Goal: Task Accomplishment & Management: Manage account settings

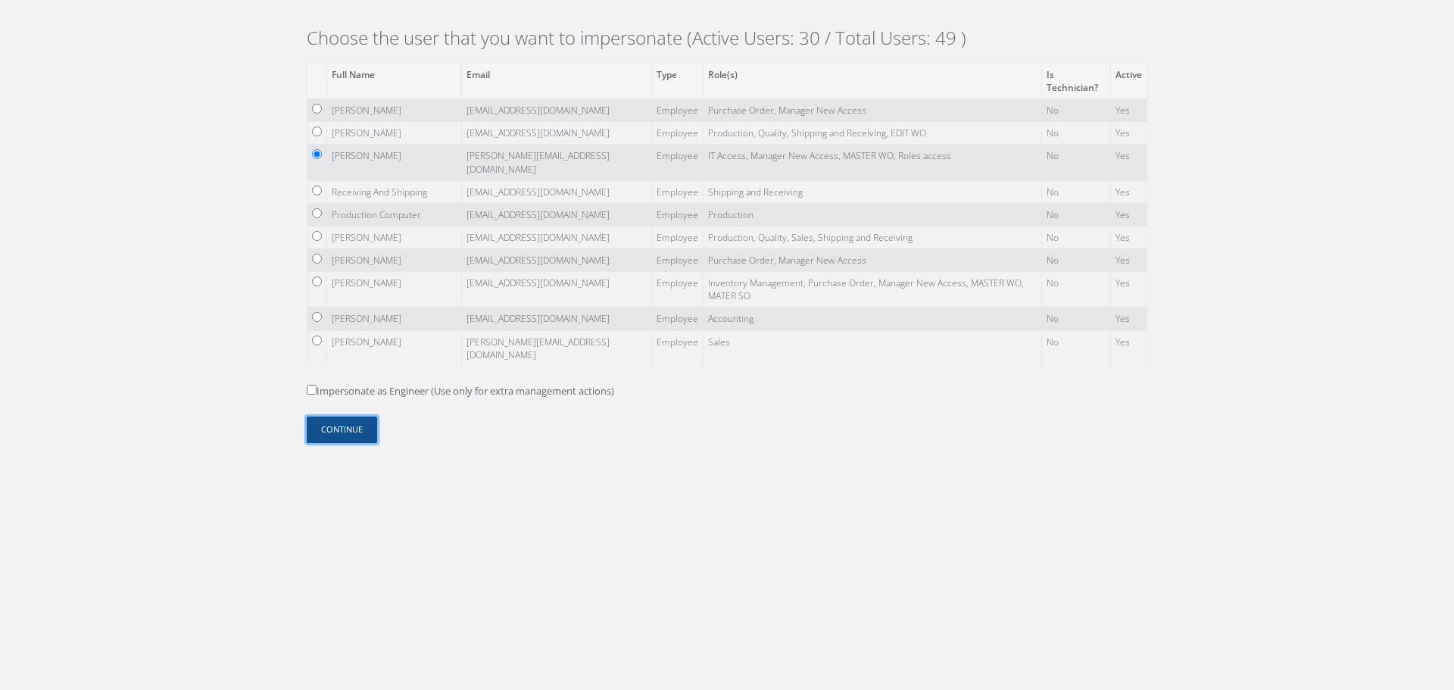
click at [363, 428] on button "Continue" at bounding box center [342, 429] width 70 height 26
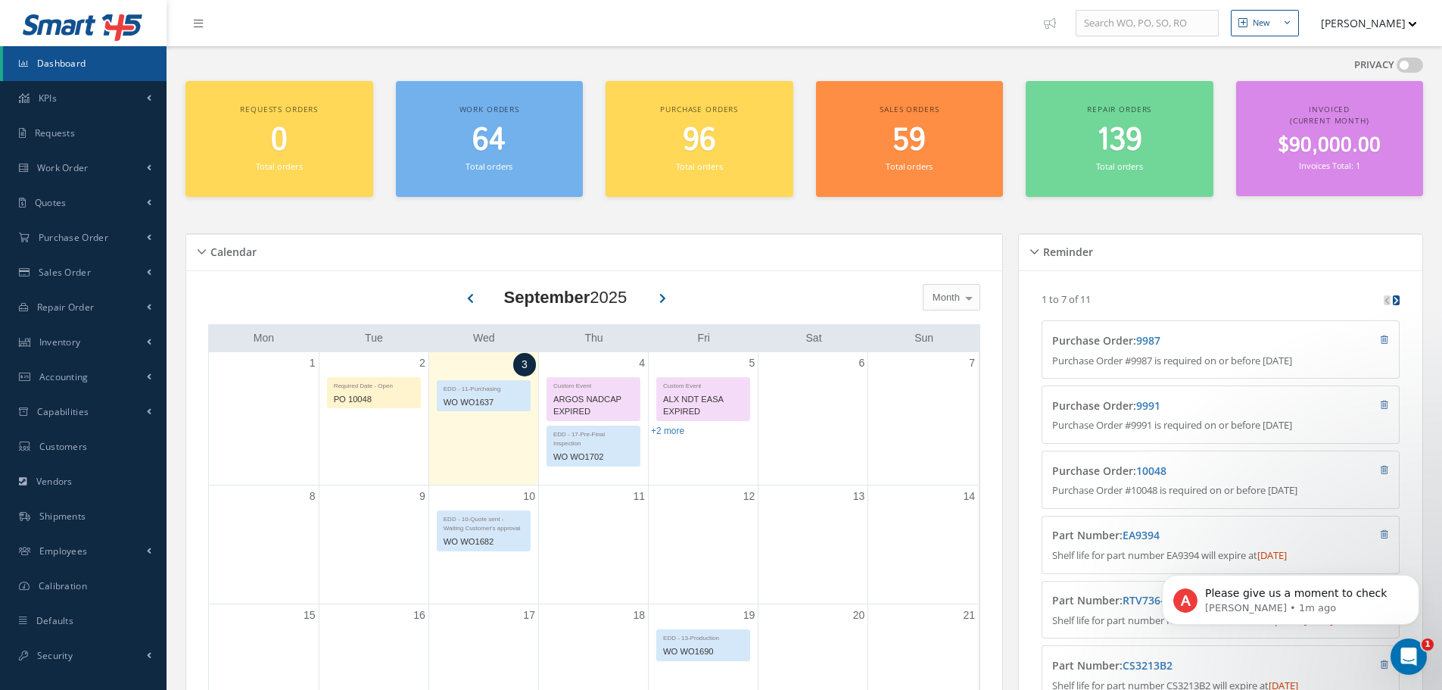
click at [1372, 22] on button "[PERSON_NAME]" at bounding box center [1362, 23] width 111 height 30
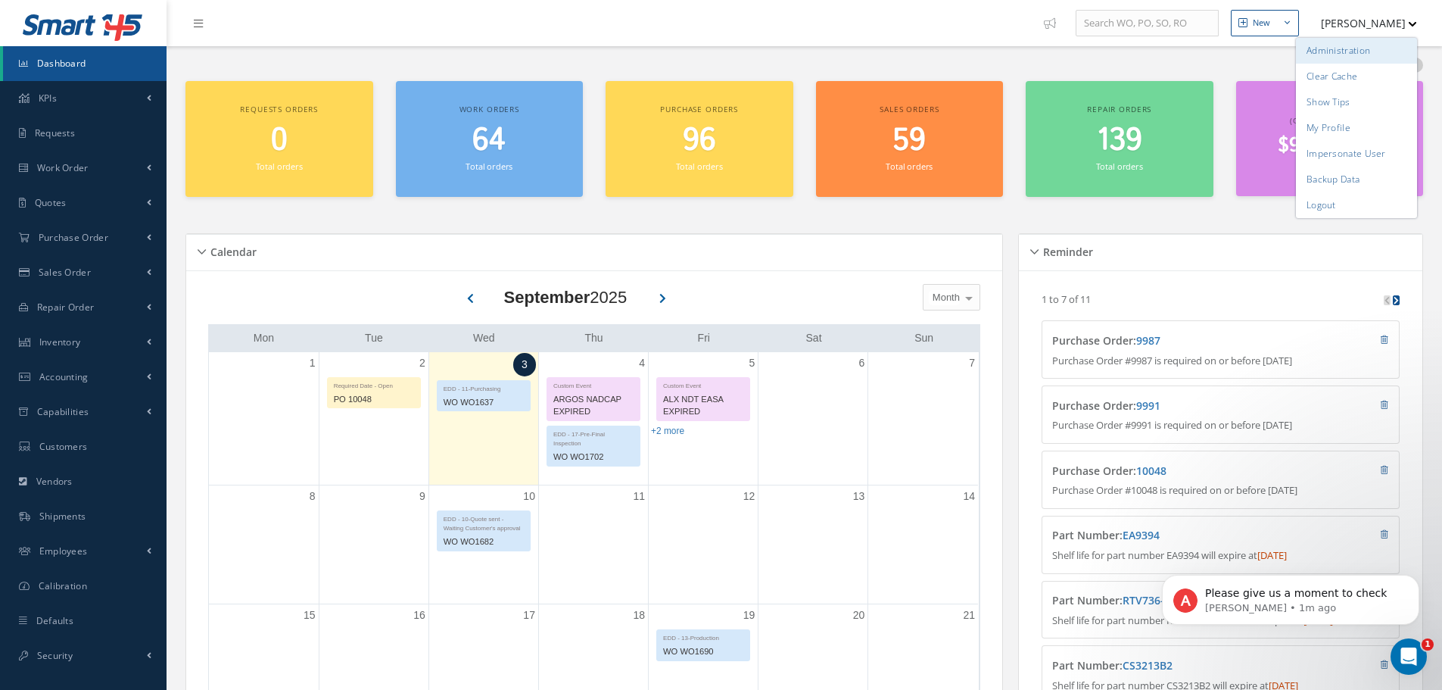
click at [1370, 46] on link "Administration" at bounding box center [1356, 51] width 121 height 26
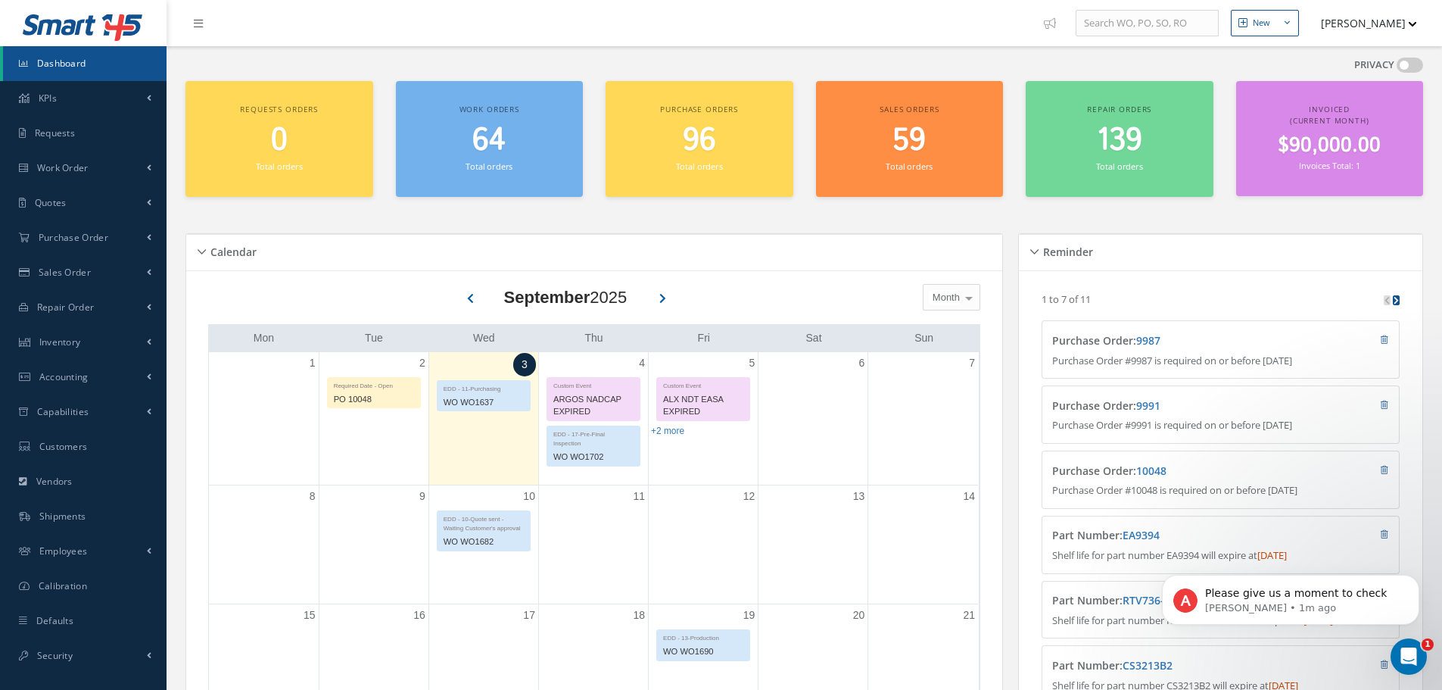
click at [1373, 17] on button "[PERSON_NAME]" at bounding box center [1362, 23] width 111 height 30
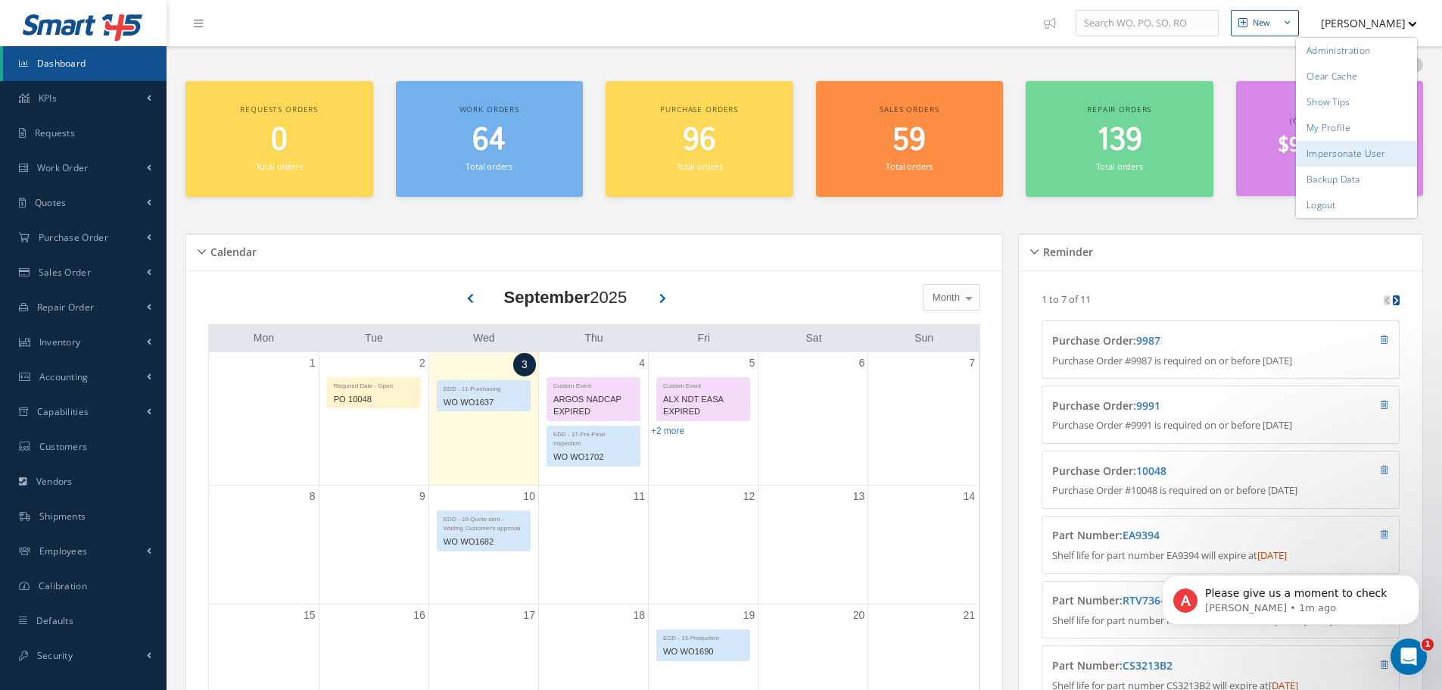
click at [1370, 157] on link "Impersonate User" at bounding box center [1356, 154] width 121 height 26
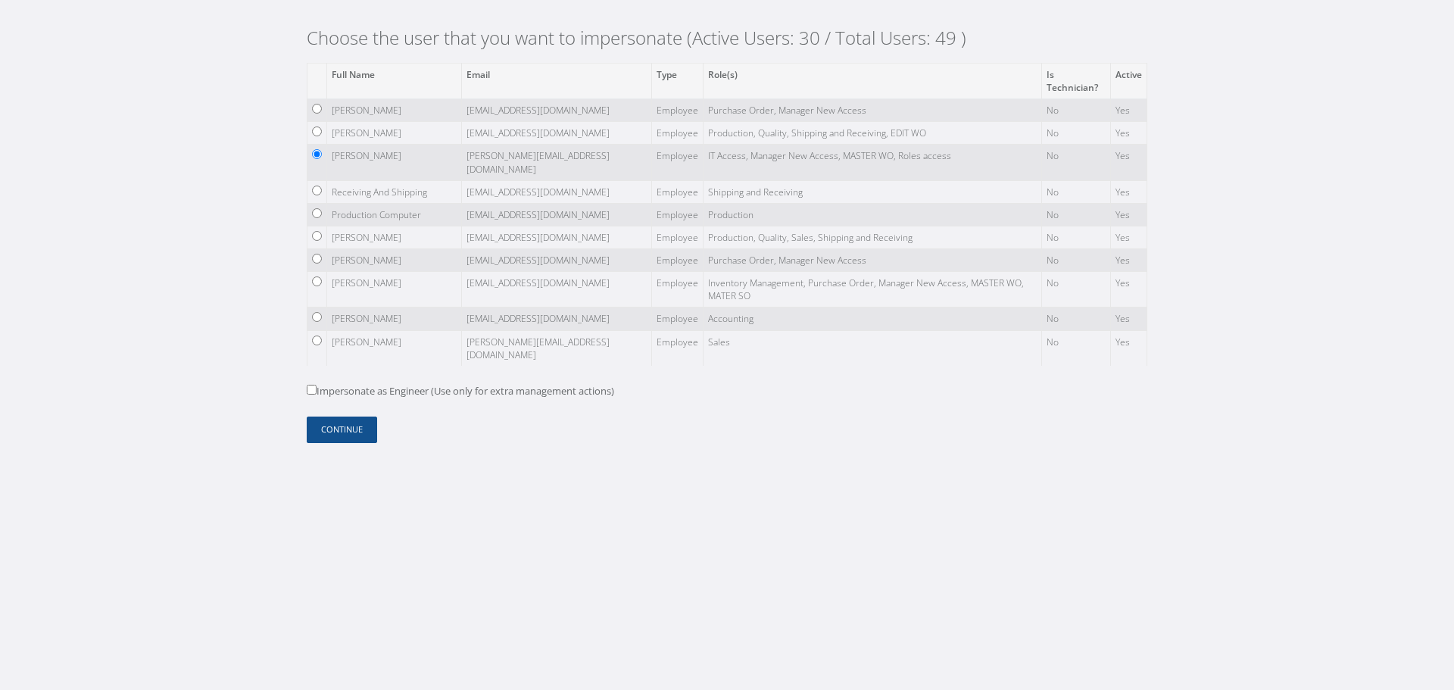
click at [372, 388] on label "Impersonate as Engineer (Use only for extra management actions)" at bounding box center [460, 391] width 307 height 15
click at [316, 388] on input "Impersonate as Engineer (Use only for extra management actions)" at bounding box center [312, 390] width 10 height 10
checkbox input "true"
click at [351, 423] on button "Continue" at bounding box center [342, 429] width 70 height 26
